Goal: Information Seeking & Learning: Learn about a topic

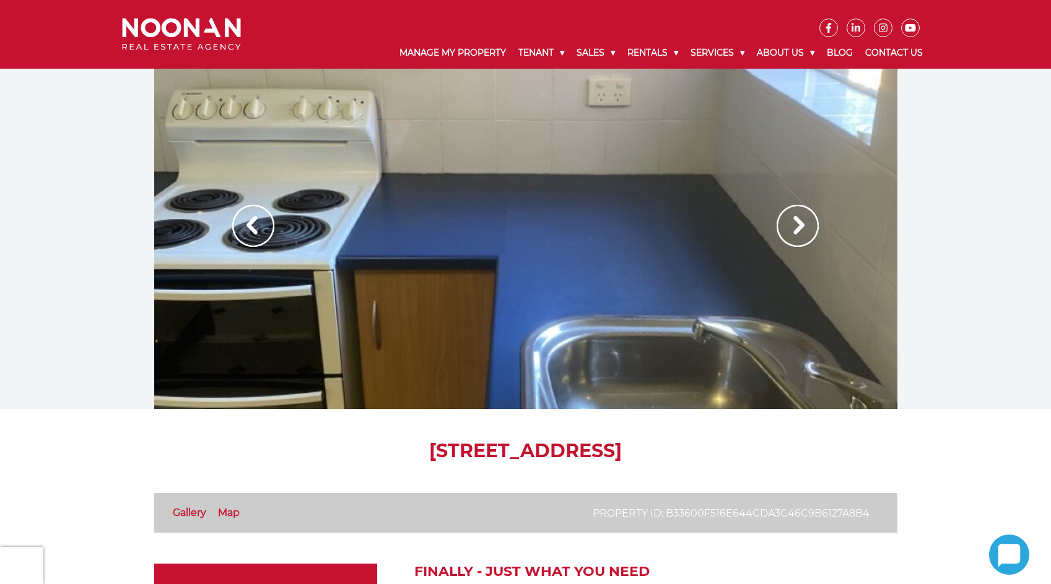
click at [492, 287] on div at bounding box center [525, 239] width 743 height 340
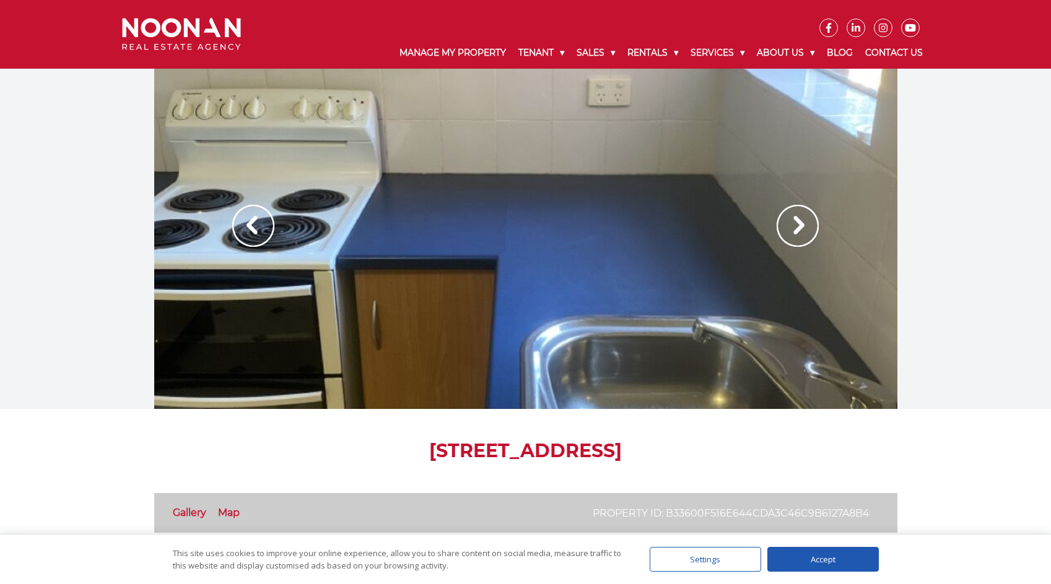
click at [790, 228] on img at bounding box center [797, 226] width 42 height 42
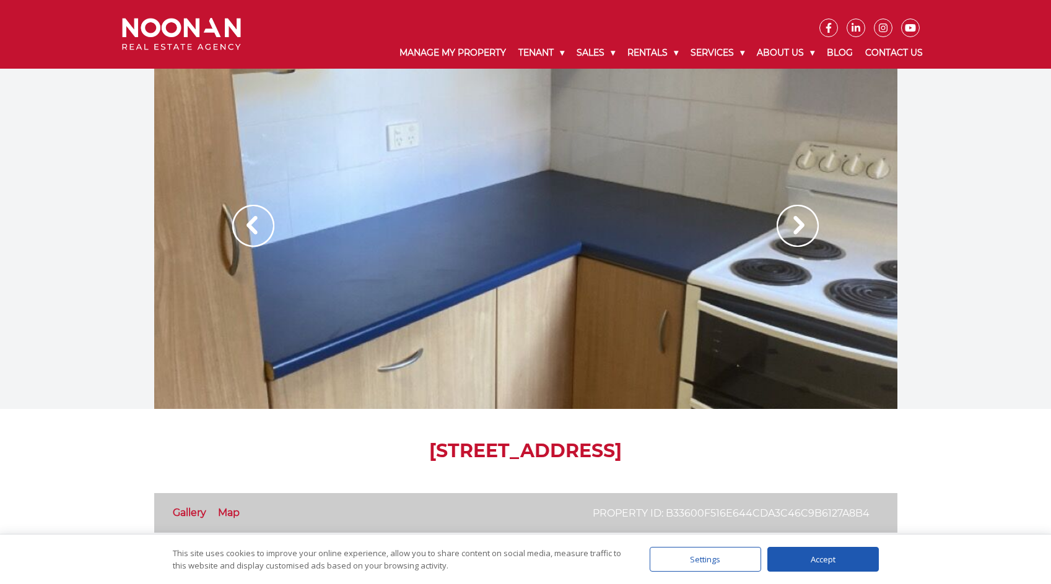
click at [792, 228] on img at bounding box center [797, 226] width 42 height 42
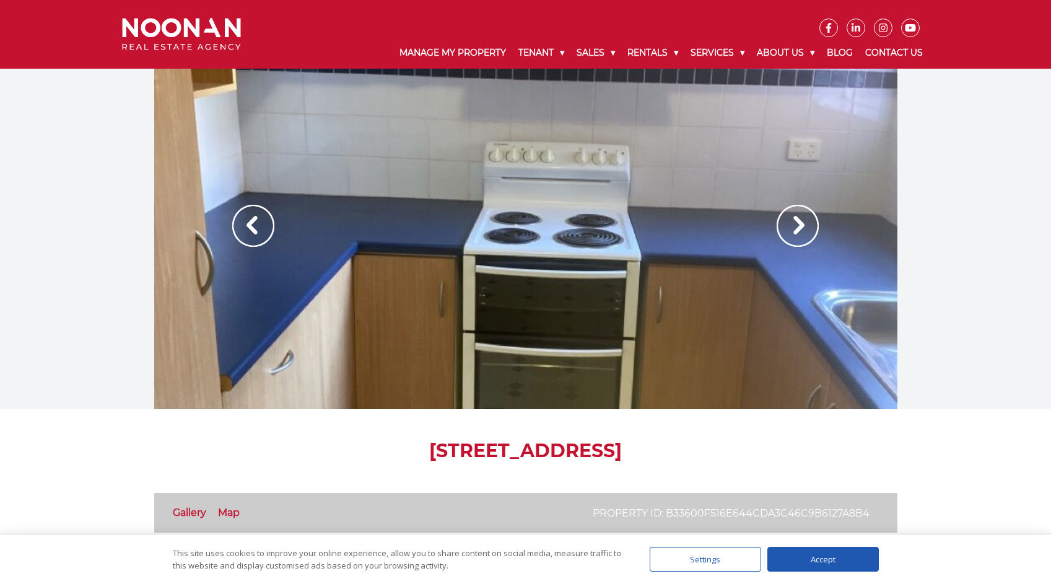
click at [794, 230] on img at bounding box center [797, 226] width 42 height 42
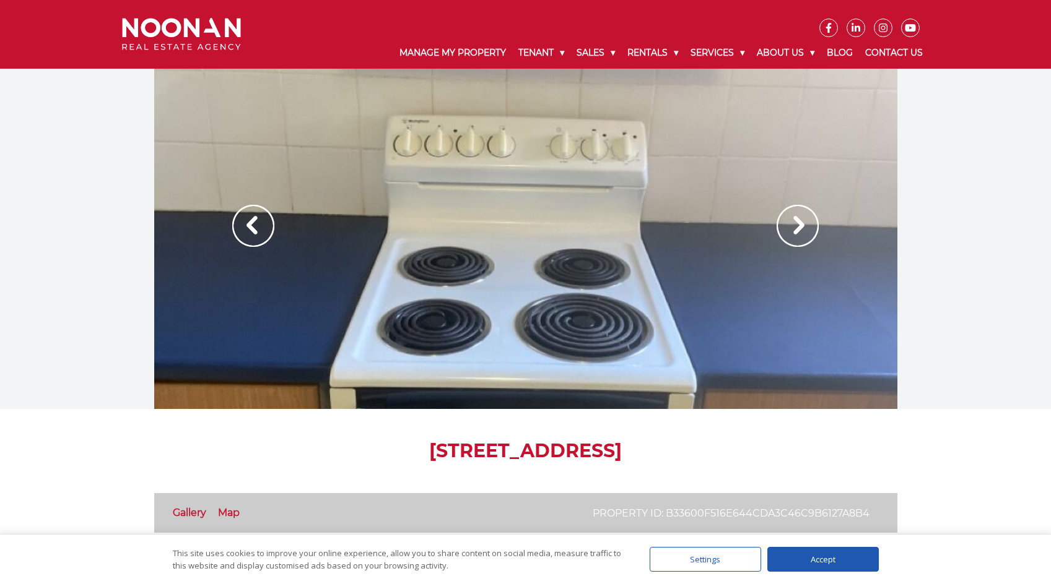
click at [794, 230] on img at bounding box center [797, 226] width 42 height 42
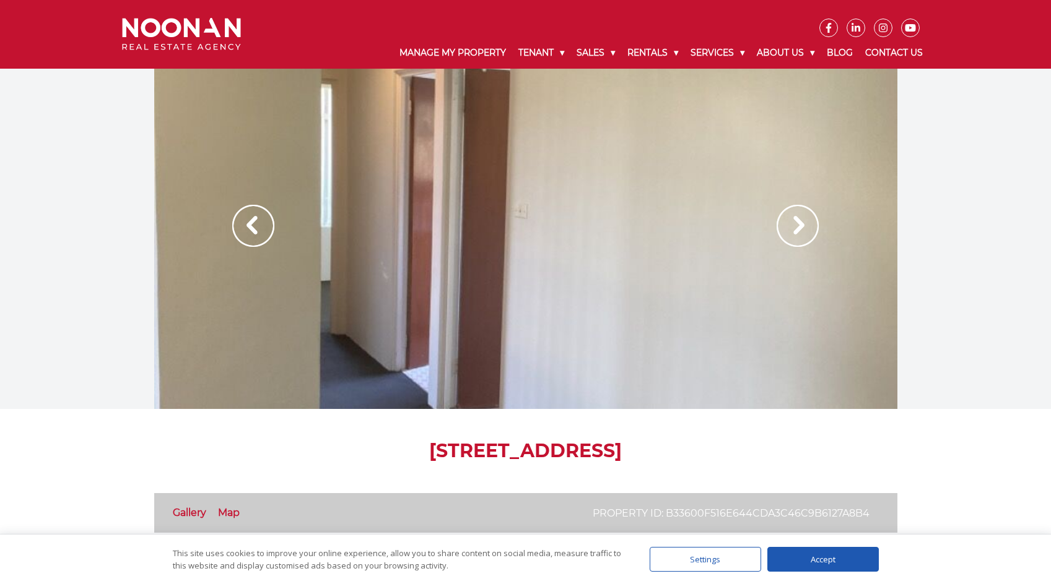
click at [792, 232] on img at bounding box center [797, 226] width 42 height 42
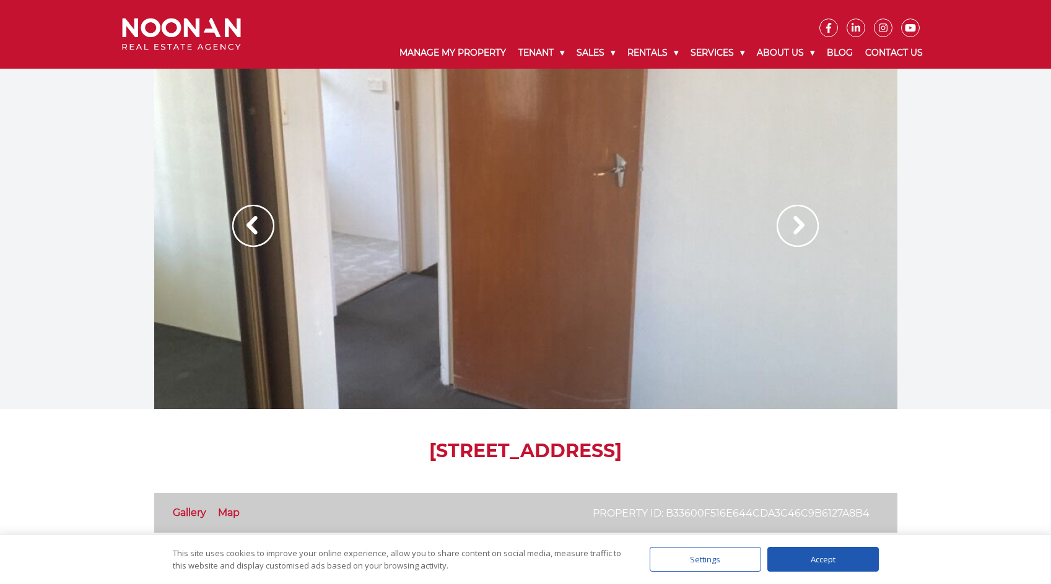
click at [792, 232] on img at bounding box center [797, 226] width 42 height 42
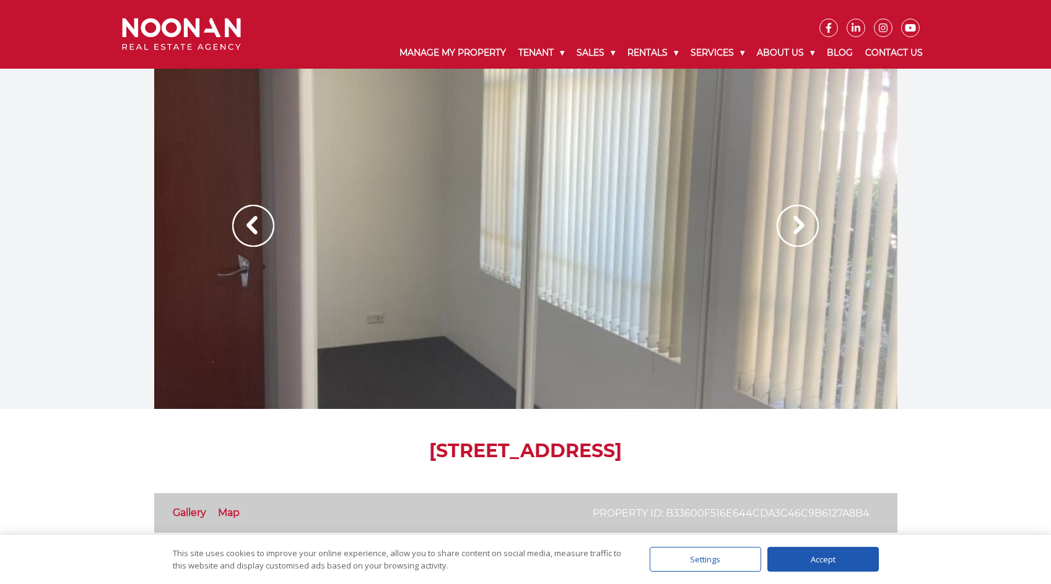
click at [792, 232] on img at bounding box center [797, 226] width 42 height 42
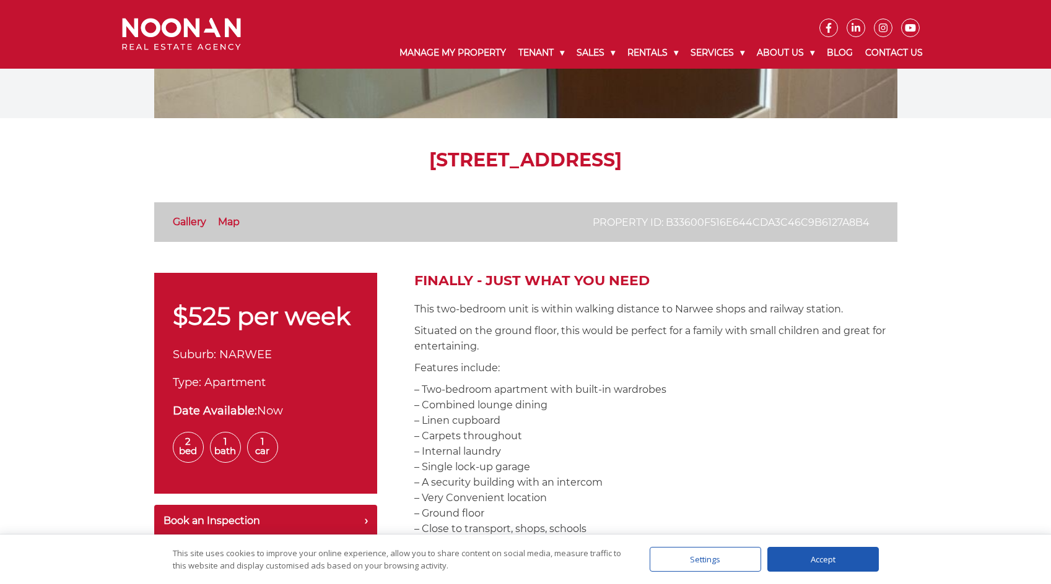
scroll to position [371, 0]
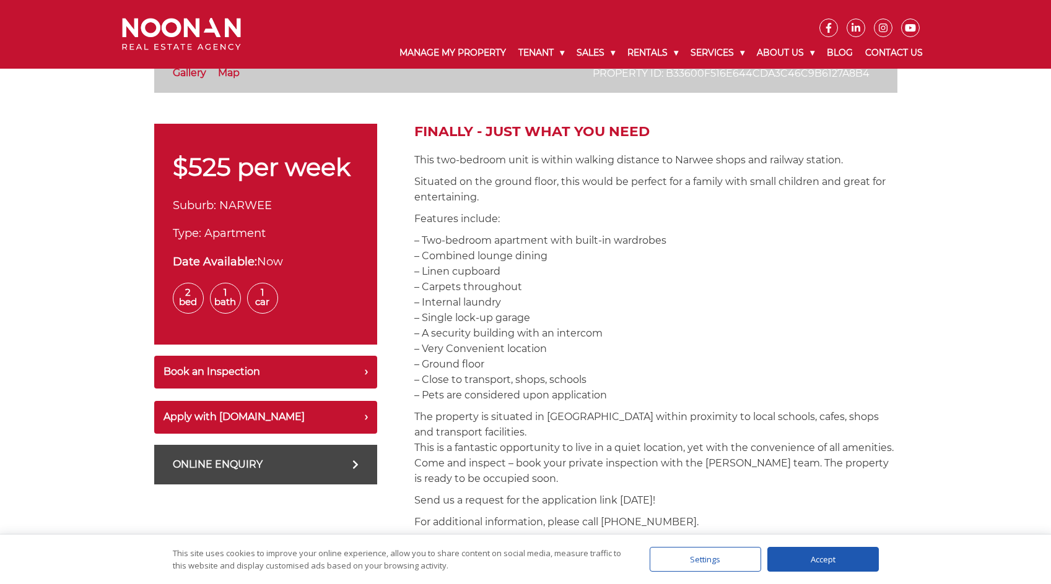
drag, startPoint x: 617, startPoint y: 243, endPoint x: 622, endPoint y: 277, distance: 34.5
click at [622, 277] on p "– Two-bedroom apartment with built-in wardrobes – Combined lounge dining – Line…" at bounding box center [655, 318] width 483 height 170
